Goal: Information Seeking & Learning: Find specific page/section

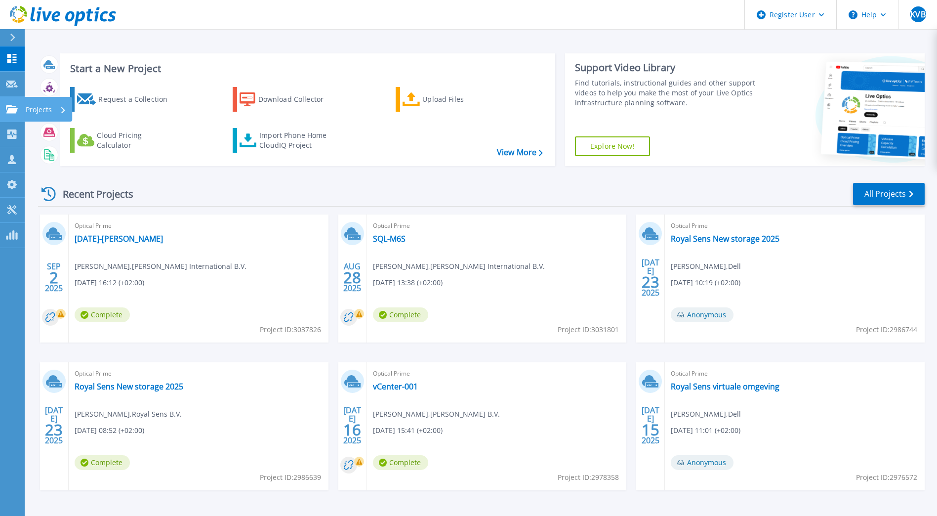
click at [15, 114] on link "Projects Projects" at bounding box center [12, 109] width 25 height 25
click at [750, 234] on link "Royal Sens New storage 2025" at bounding box center [725, 239] width 109 height 10
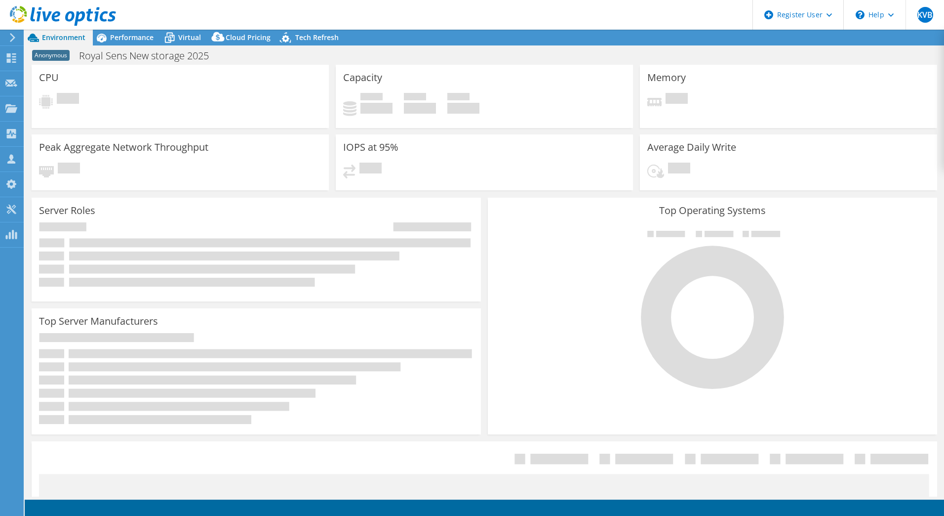
select select "USD"
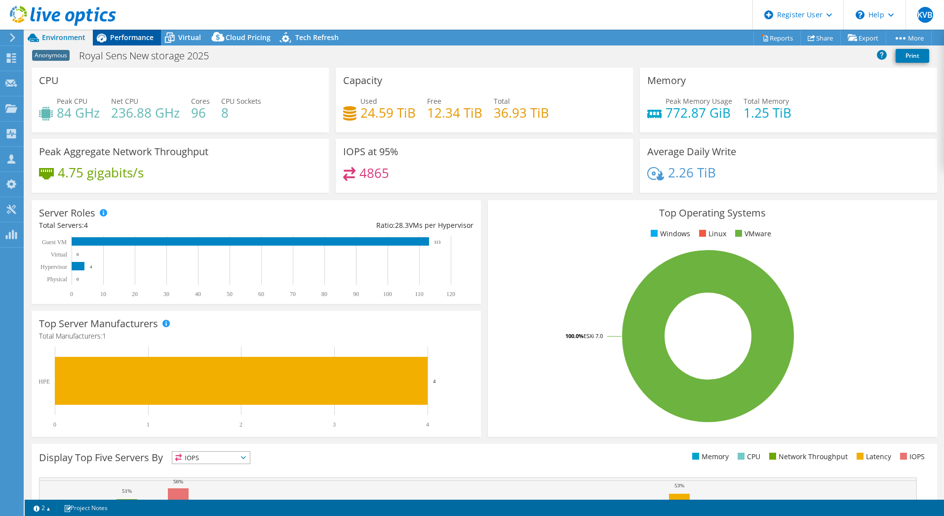
click at [128, 37] on span "Performance" at bounding box center [131, 37] width 43 height 9
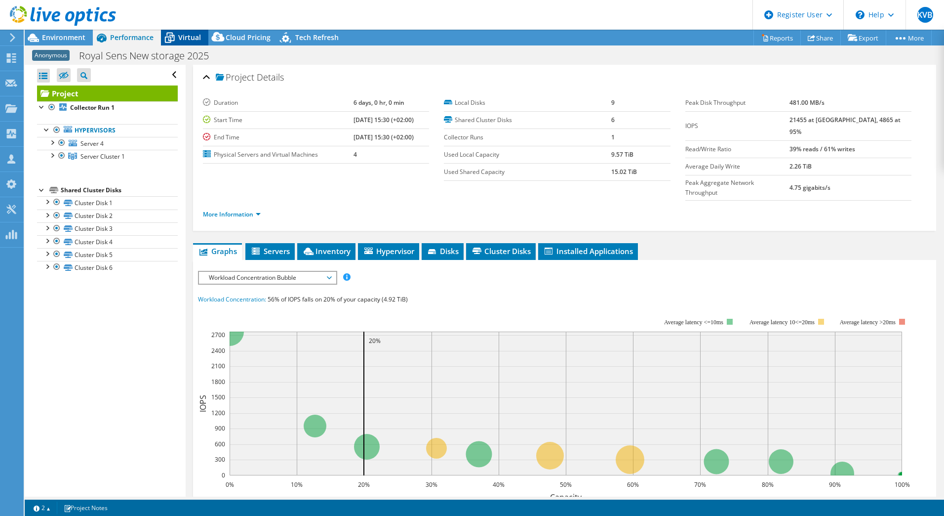
click at [186, 42] on div "Virtual" at bounding box center [184, 38] width 47 height 16
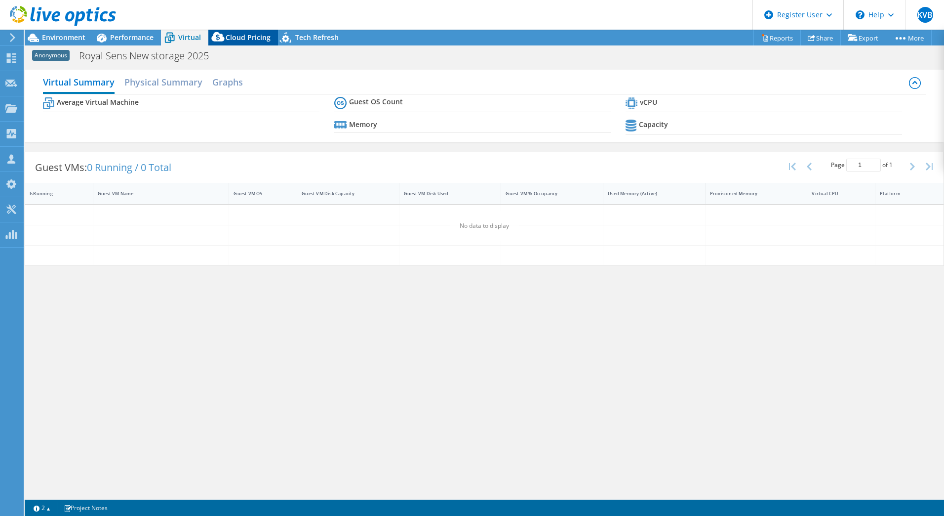
click at [227, 41] on icon at bounding box center [218, 39] width 20 height 20
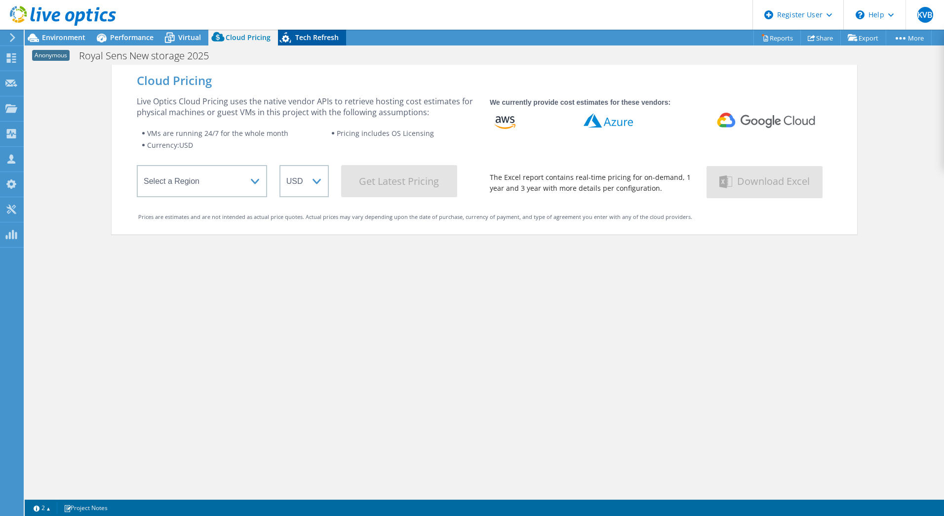
click at [297, 35] on span "Tech Refresh" at bounding box center [316, 37] width 43 height 9
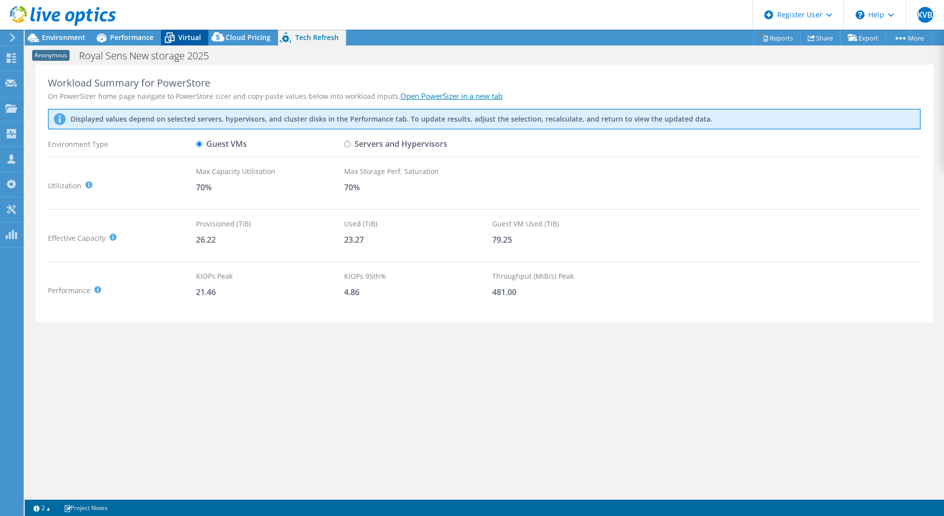
click at [182, 38] on span "Virtual" at bounding box center [189, 37] width 23 height 9
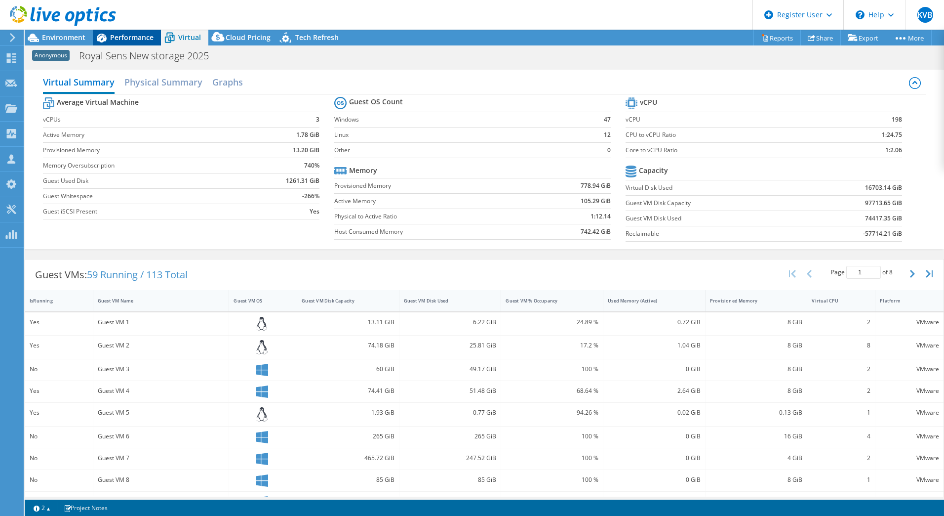
click at [133, 36] on span "Performance" at bounding box center [131, 37] width 43 height 9
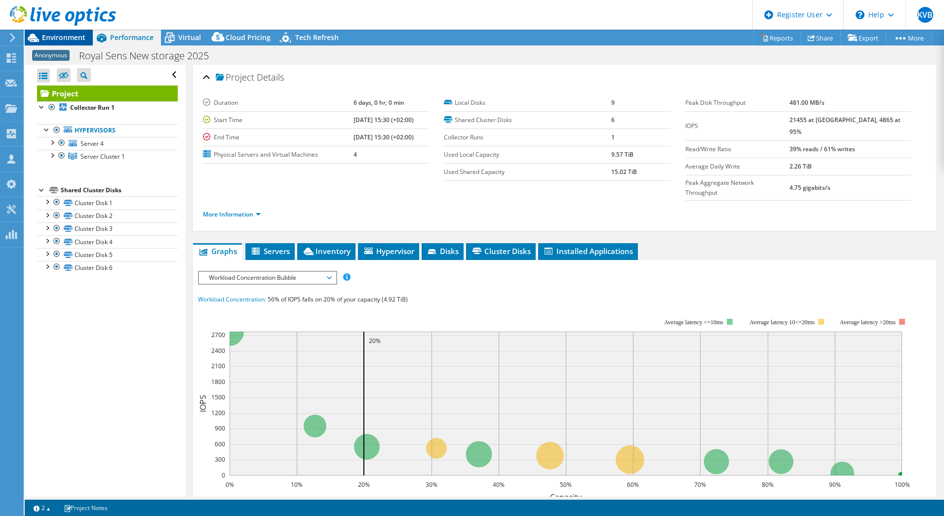
click at [79, 36] on span "Environment" at bounding box center [63, 37] width 43 height 9
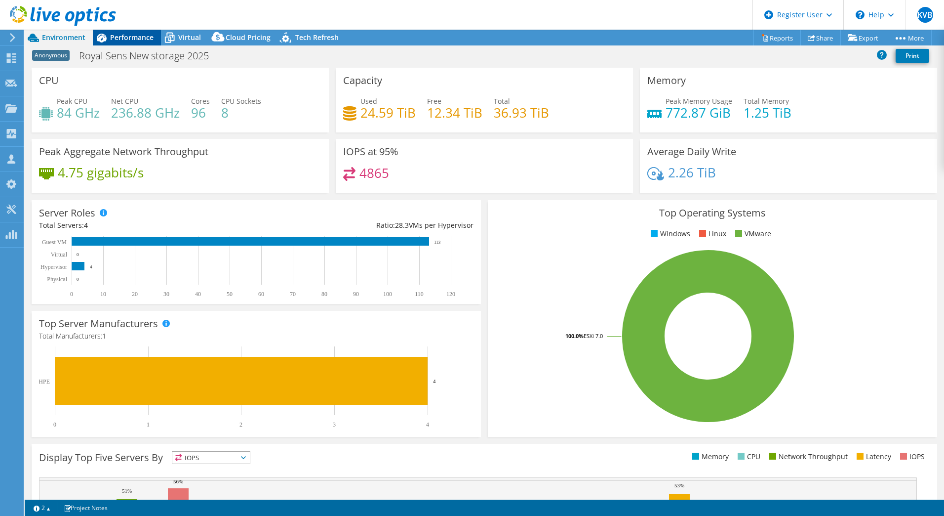
click at [144, 35] on span "Performance" at bounding box center [131, 37] width 43 height 9
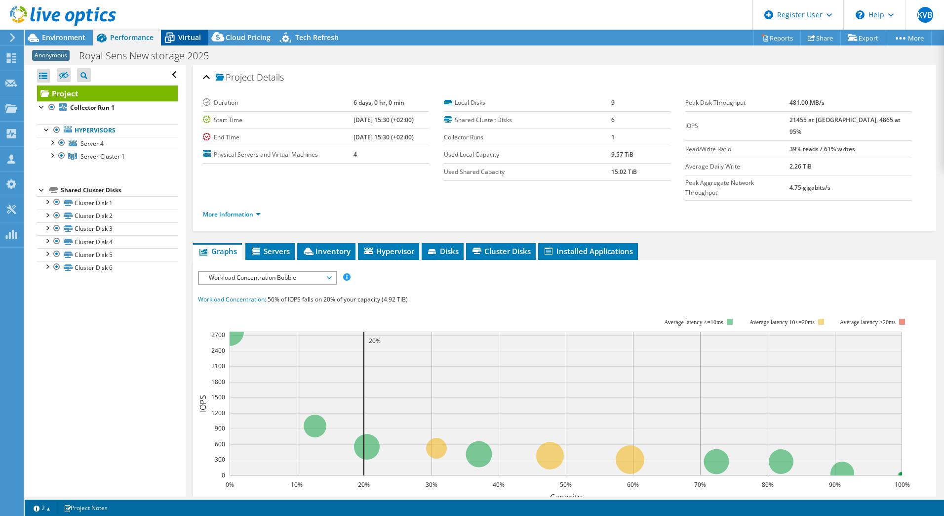
click at [181, 38] on span "Virtual" at bounding box center [189, 37] width 23 height 9
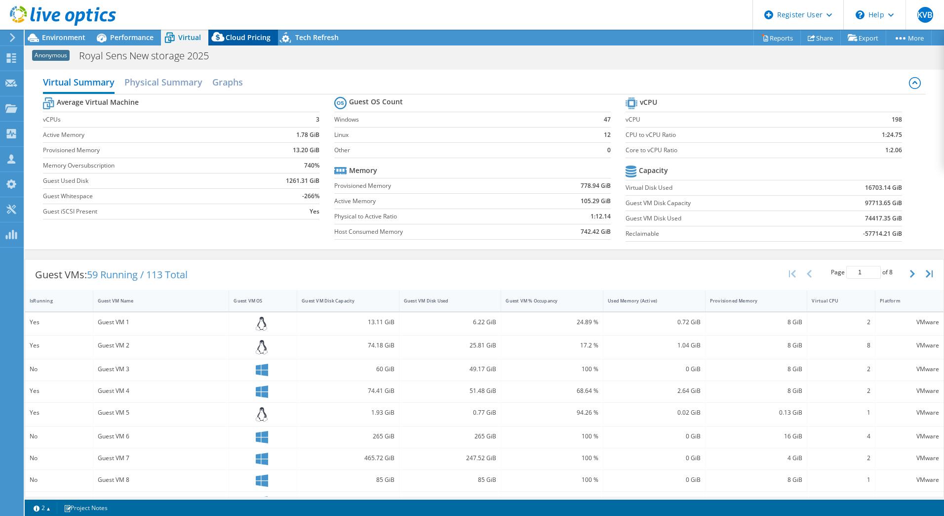
click at [230, 41] on span "Cloud Pricing" at bounding box center [248, 37] width 45 height 9
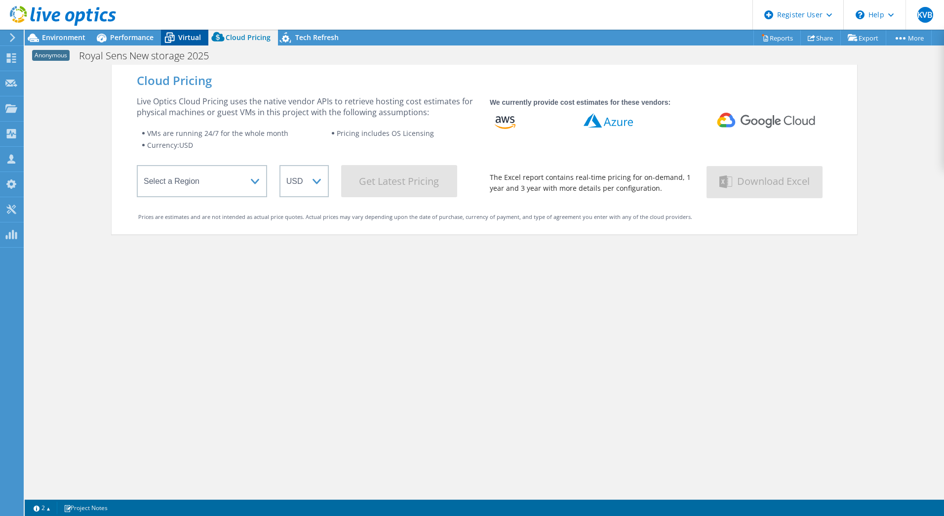
drag, startPoint x: 191, startPoint y: 37, endPoint x: 167, endPoint y: 37, distance: 23.7
click at [191, 37] on span "Virtual" at bounding box center [189, 37] width 23 height 9
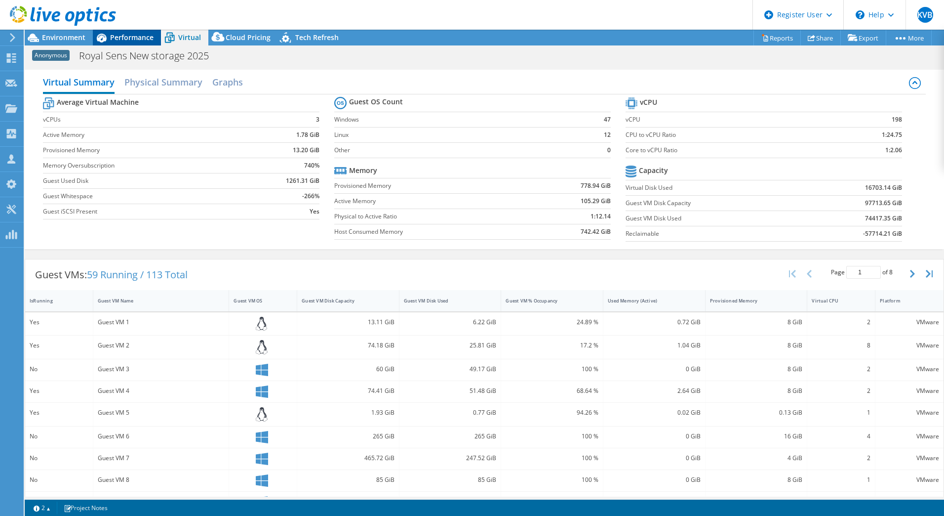
click at [131, 37] on span "Performance" at bounding box center [131, 37] width 43 height 9
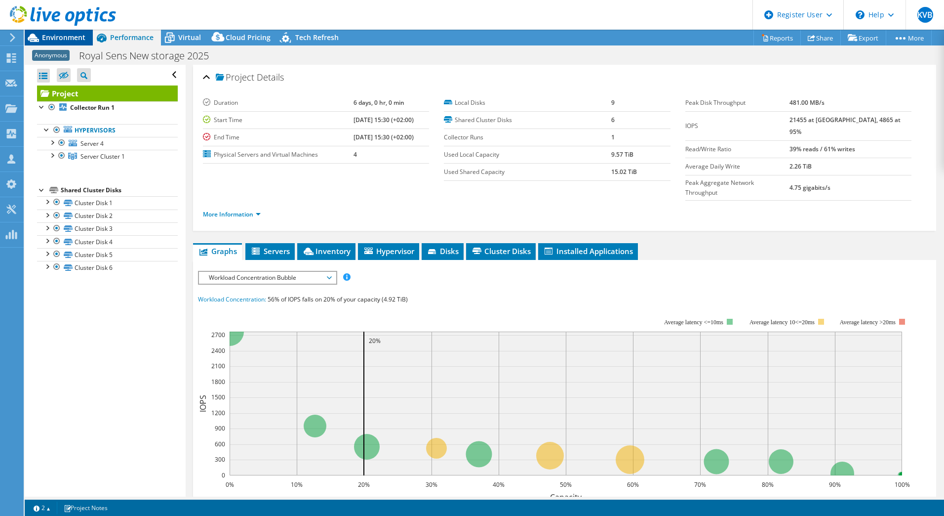
drag, startPoint x: 80, startPoint y: 36, endPoint x: 89, endPoint y: 36, distance: 9.9
click at [79, 36] on span "Environment" at bounding box center [63, 37] width 43 height 9
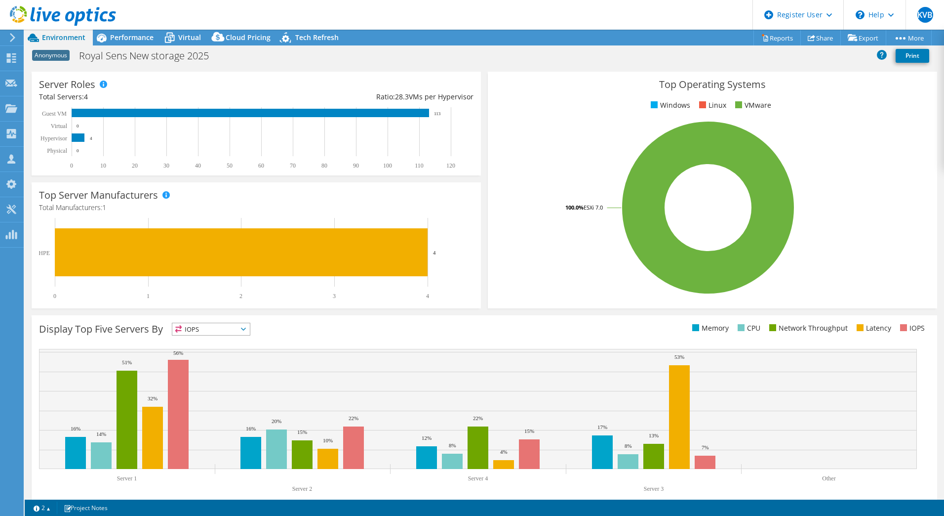
scroll to position [144, 0]
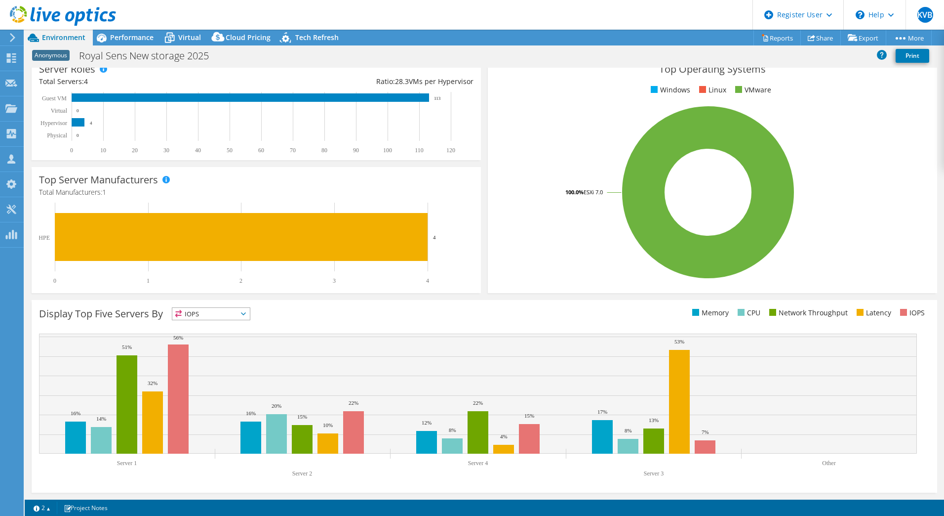
click at [473, 286] on div "Top Server Manufacturers Manufacturers are shown for physical servers and hyper…" at bounding box center [257, 230] width 450 height 126
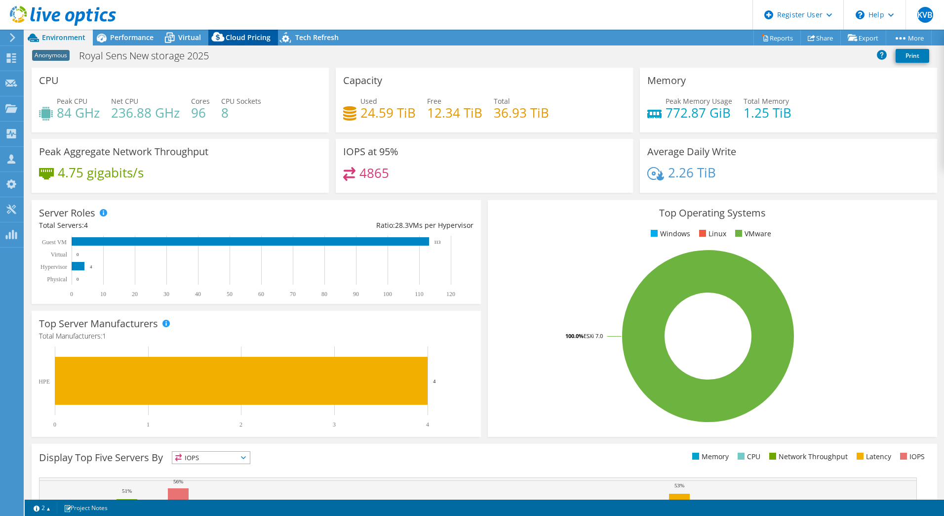
click at [261, 39] on span "Cloud Pricing" at bounding box center [248, 37] width 45 height 9
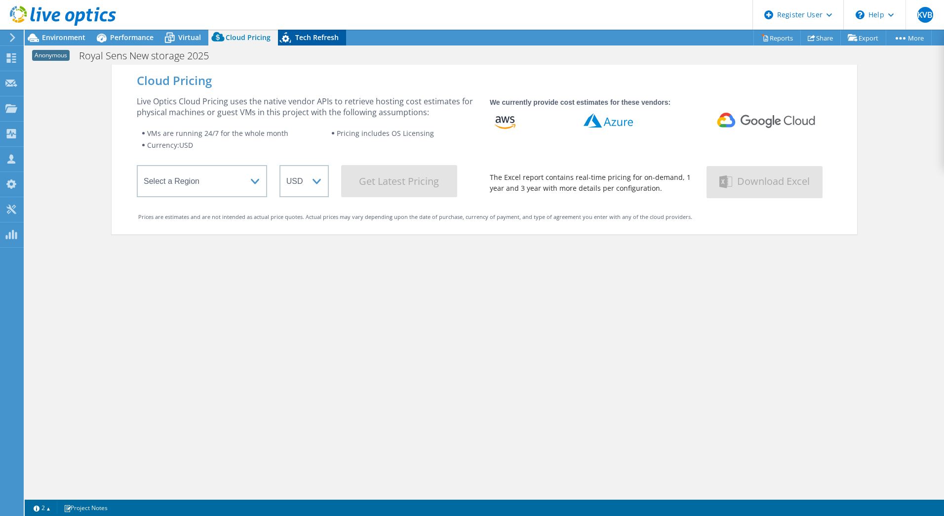
click at [304, 36] on span "Tech Refresh" at bounding box center [316, 37] width 43 height 9
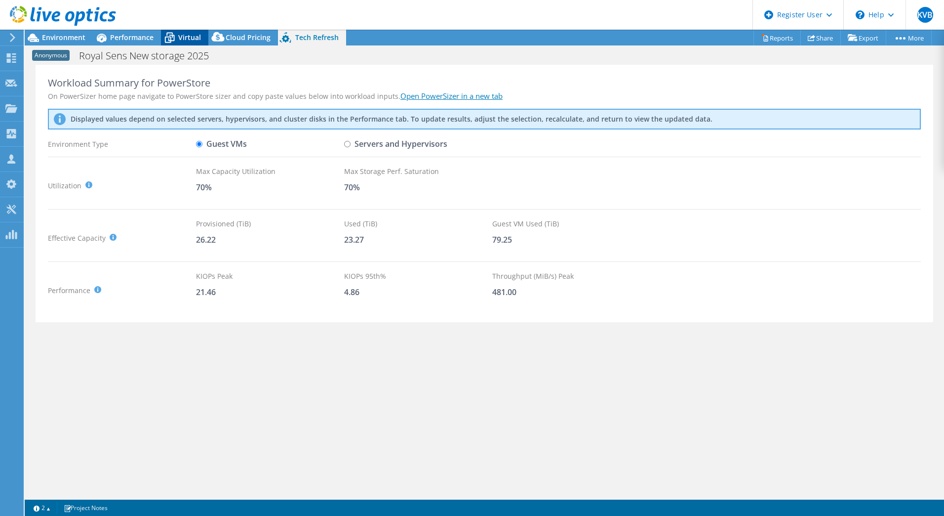
click at [170, 35] on icon at bounding box center [170, 39] width 10 height 8
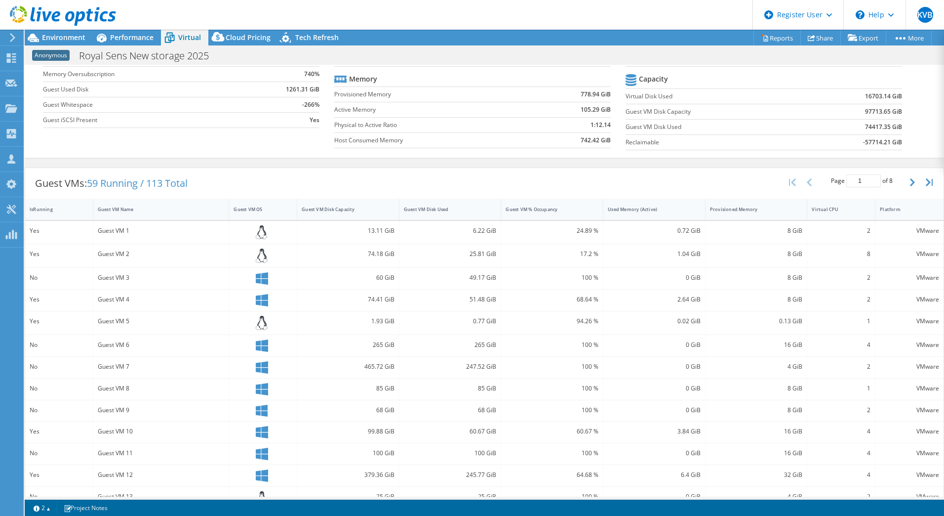
scroll to position [99, 0]
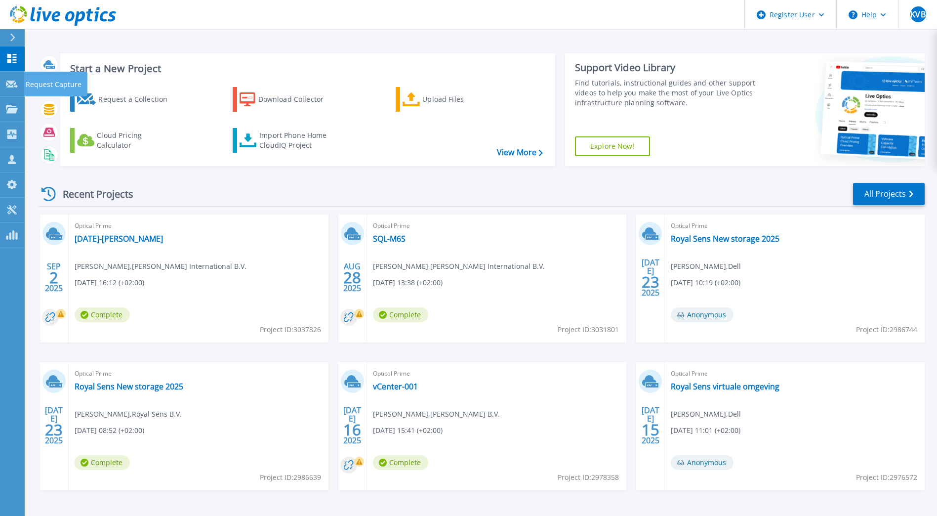
click at [19, 59] on link "Dashboard Dashboard" at bounding box center [12, 58] width 25 height 25
click at [9, 27] on link at bounding box center [58, 15] width 116 height 30
click at [5, 119] on link "Projects Projects" at bounding box center [12, 109] width 25 height 25
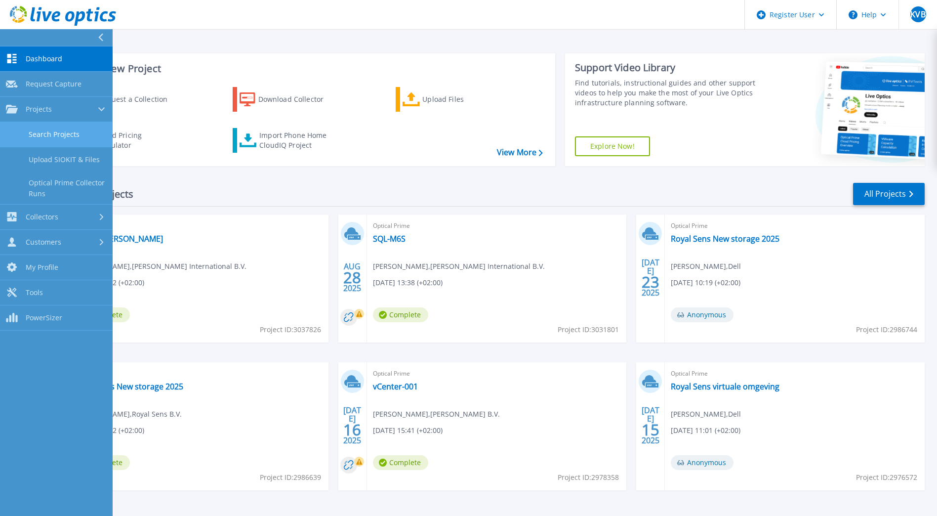
click at [35, 131] on link "Search Projects" at bounding box center [56, 134] width 113 height 25
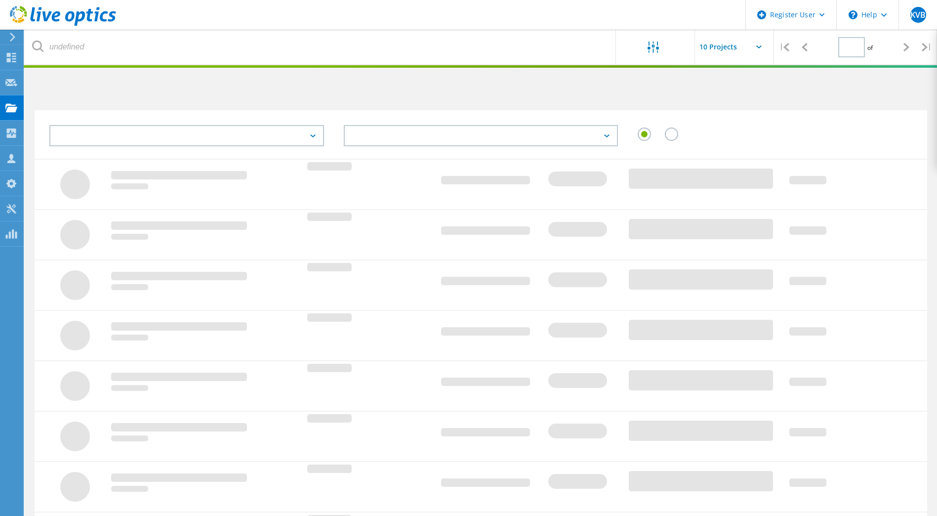
type input "1"
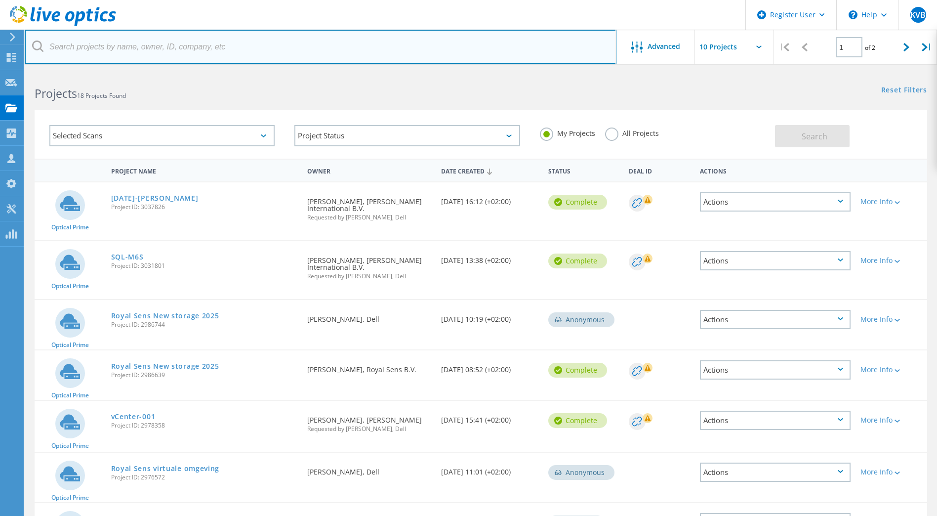
click at [162, 47] on input "text" at bounding box center [321, 47] width 592 height 35
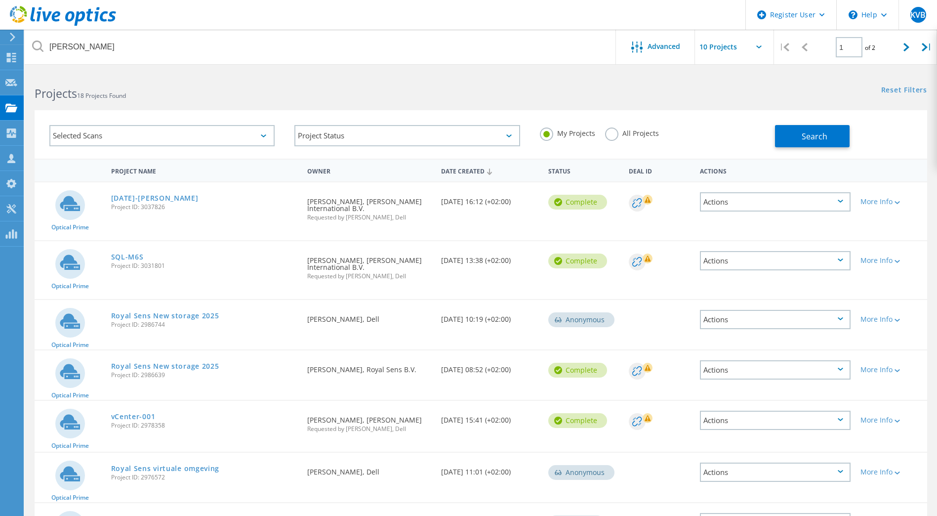
click at [392, 80] on div "Projects 18 Projects Found" at bounding box center [253, 85] width 456 height 26
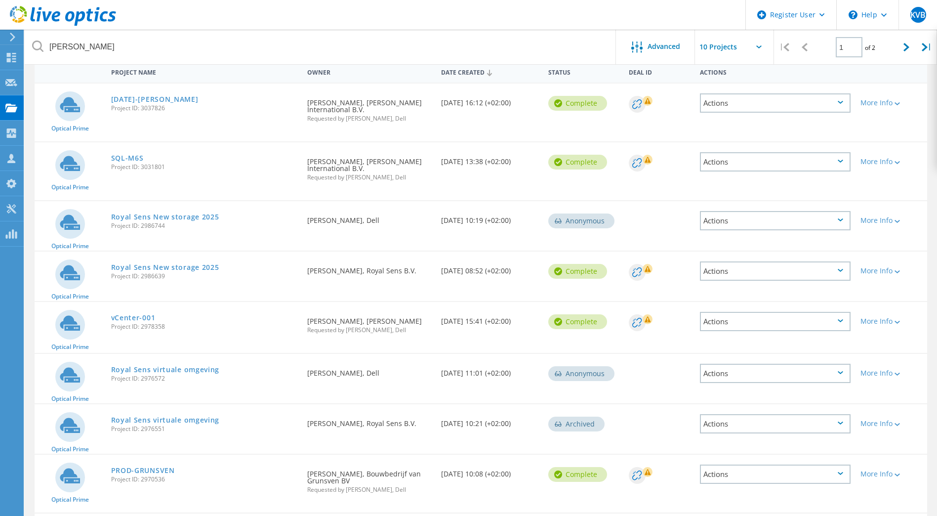
scroll to position [49, 0]
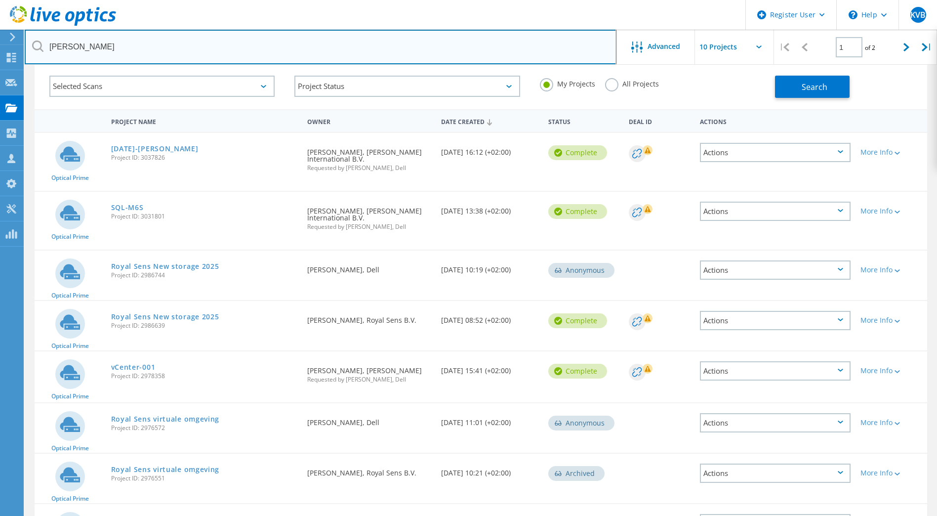
click at [190, 39] on input "tim" at bounding box center [321, 47] width 592 height 35
type input "t"
click at [285, 43] on input "text" at bounding box center [321, 47] width 592 height 35
paste input "tim.devoogd@eu.wilmar-intl.com"
type input "tim.devoogd@eu.wilmar-intl.com"
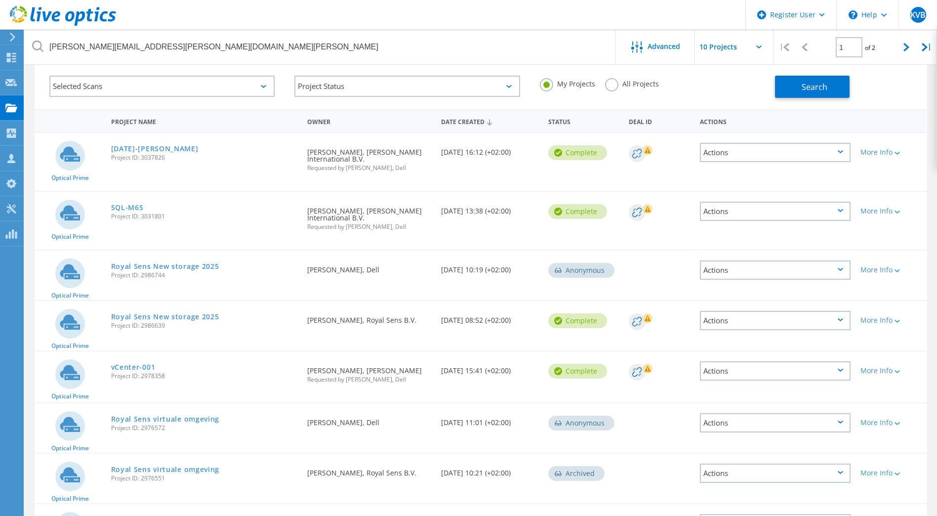
click at [587, 84] on label "My Projects" at bounding box center [567, 82] width 55 height 9
drag, startPoint x: 588, startPoint y: 84, endPoint x: 624, endPoint y: 83, distance: 35.6
click at [624, 83] on label "All Projects" at bounding box center [632, 82] width 54 height 9
click at [0, 0] on input "All Projects" at bounding box center [0, 0] width 0 height 0
click at [812, 75] on div "Search" at bounding box center [848, 82] width 147 height 32
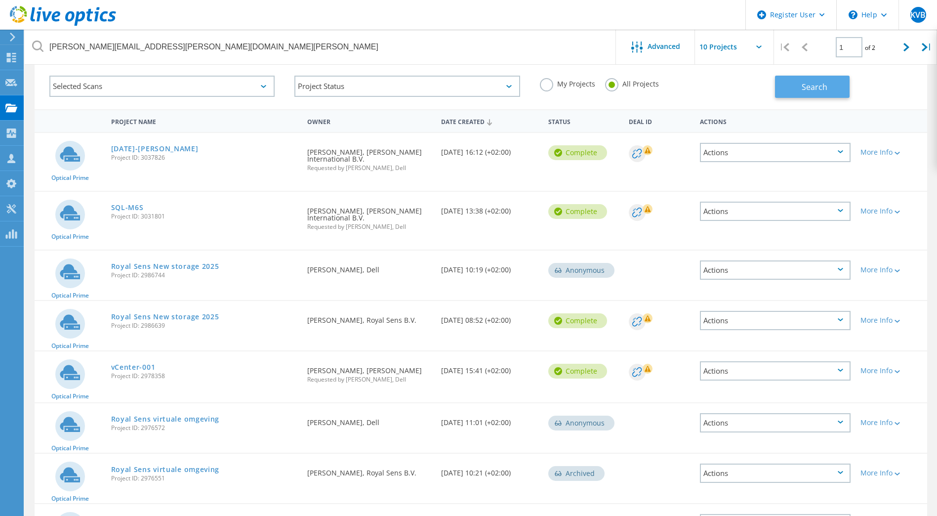
click at [813, 89] on span "Search" at bounding box center [815, 87] width 26 height 11
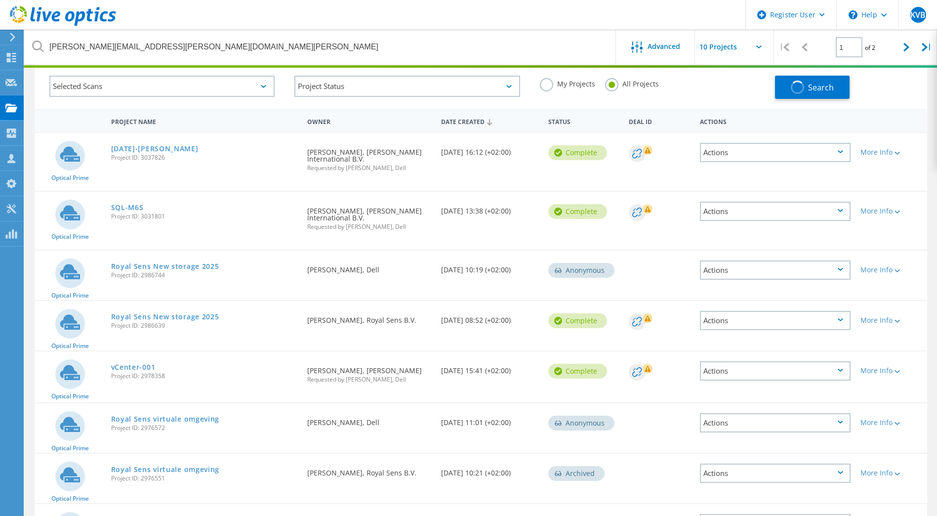
scroll to position [27, 0]
